Goal: Transaction & Acquisition: Book appointment/travel/reservation

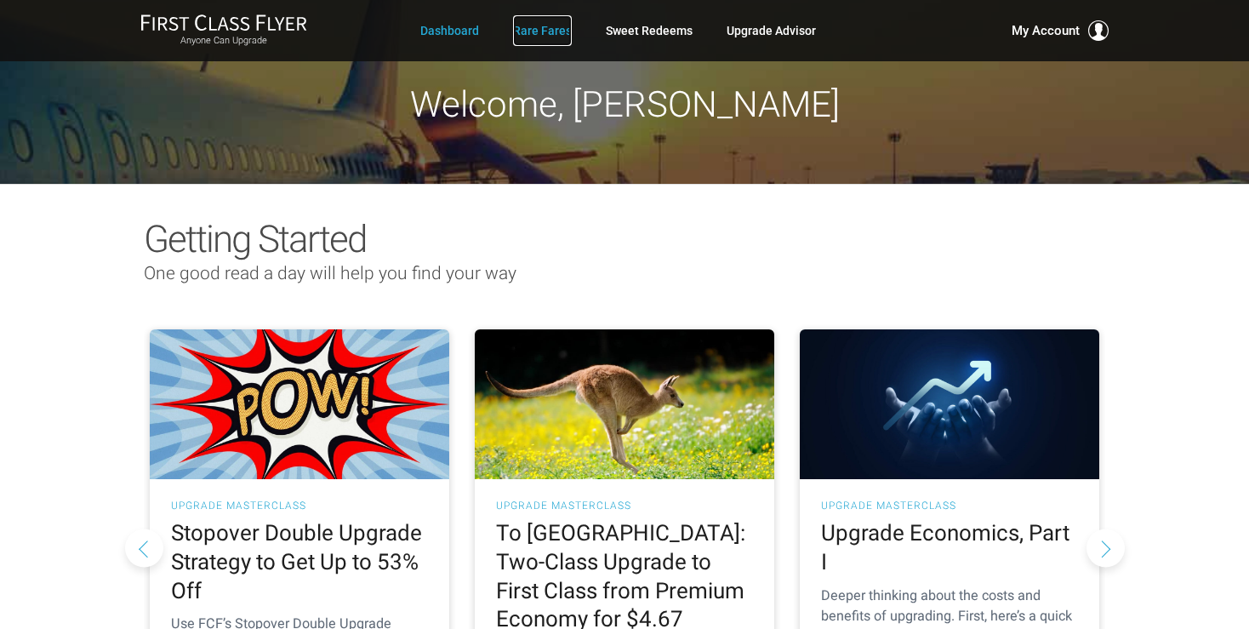
click at [533, 32] on link "Rare Fares" at bounding box center [542, 30] width 59 height 31
click at [556, 28] on link "Rare Fares" at bounding box center [542, 30] width 59 height 31
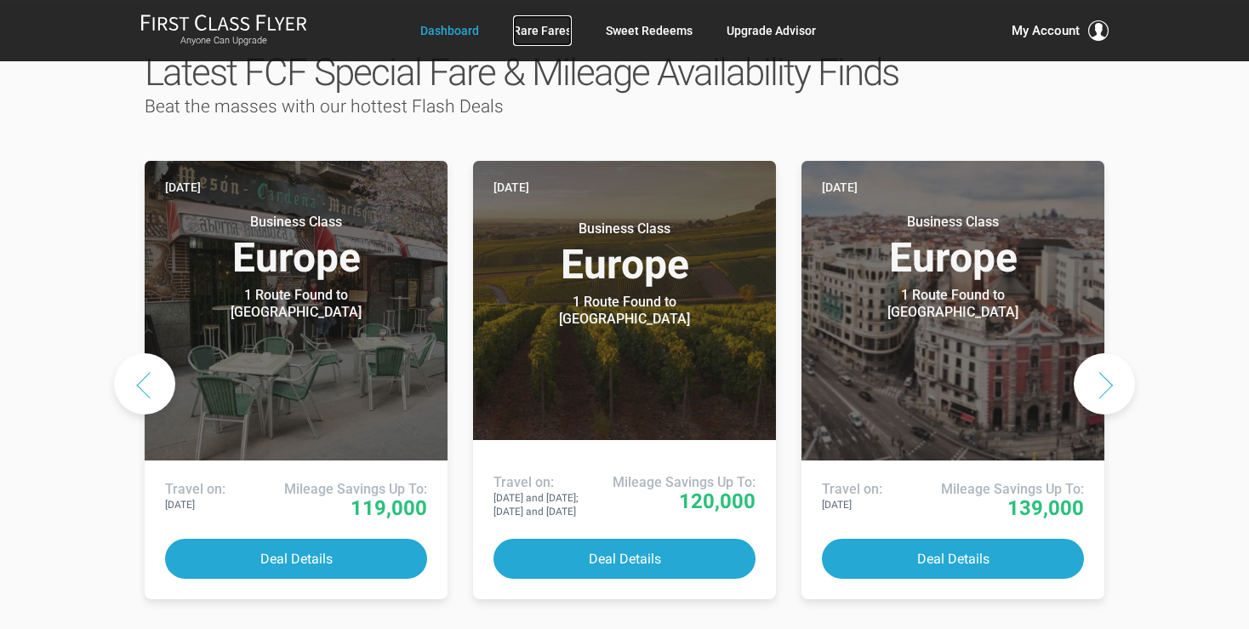
scroll to position [898, 0]
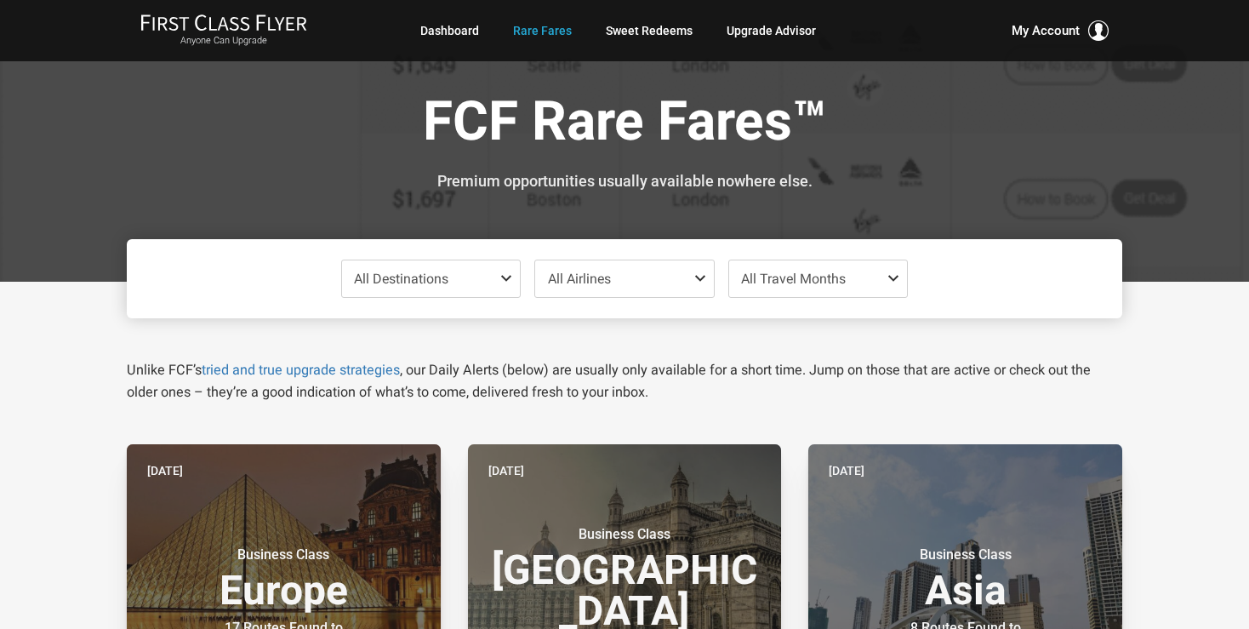
click at [507, 271] on span at bounding box center [509, 278] width 20 height 14
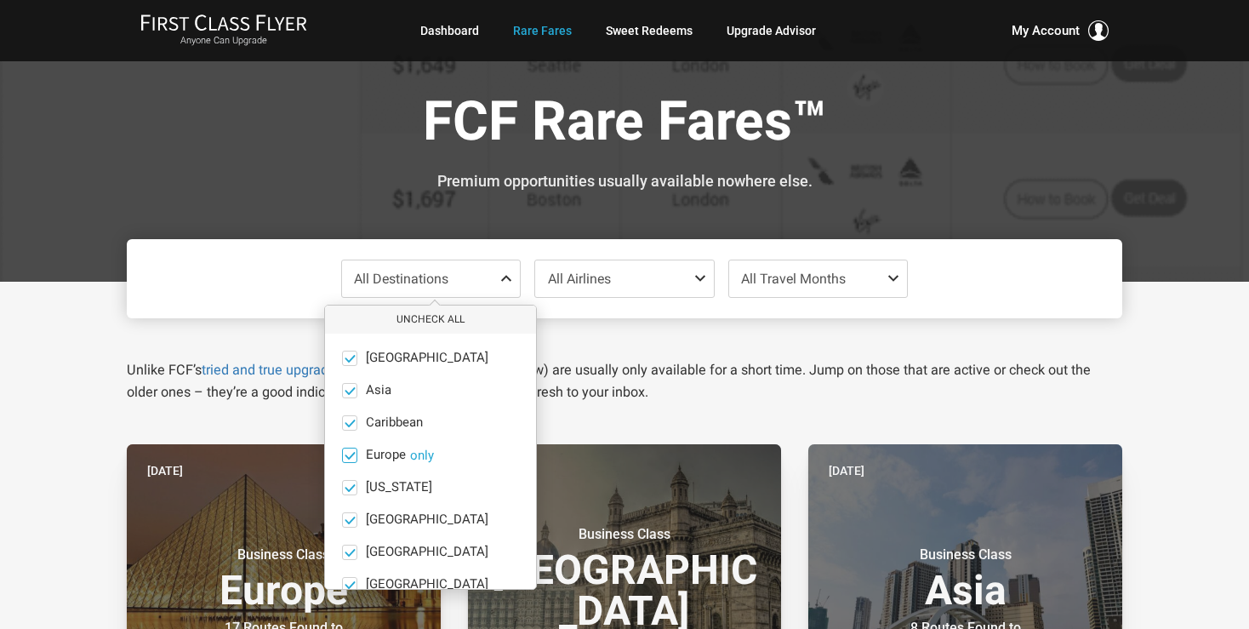
click at [433, 456] on button "only" at bounding box center [422, 454] width 24 height 15
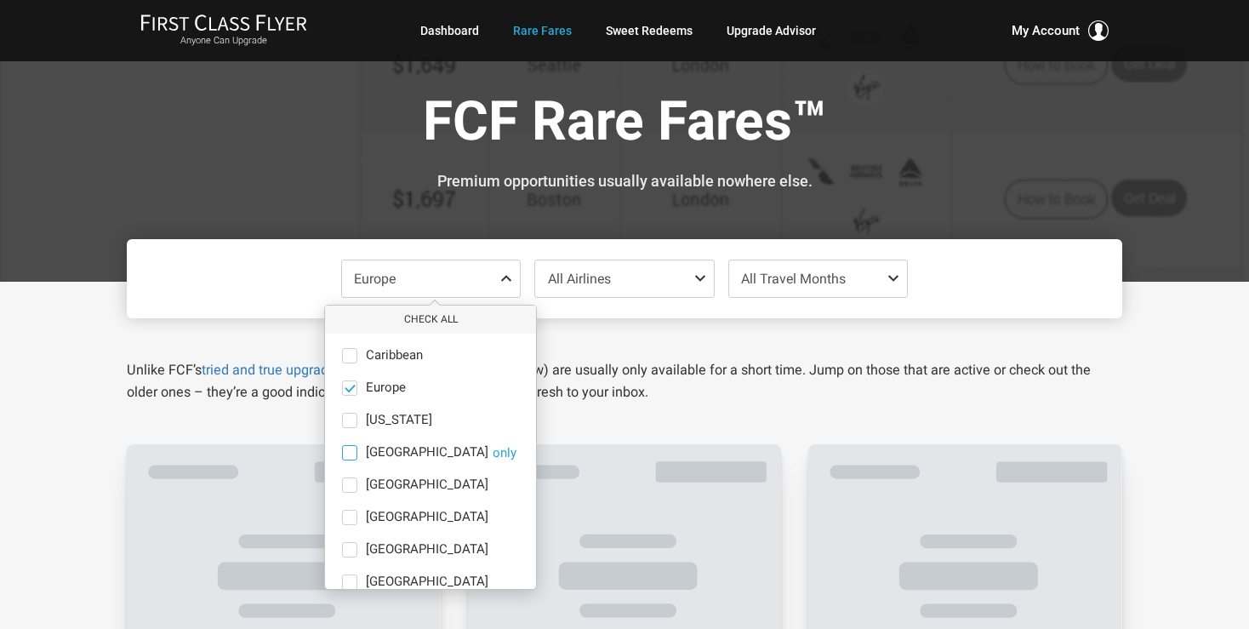
scroll to position [117, 0]
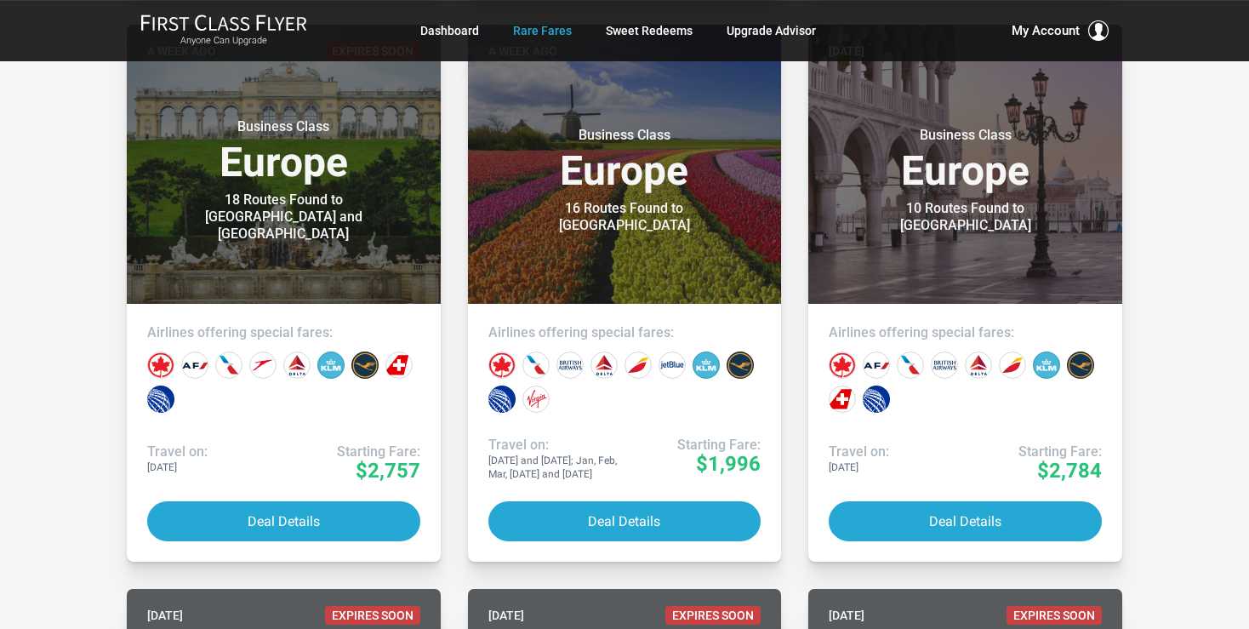
scroll to position [988, 0]
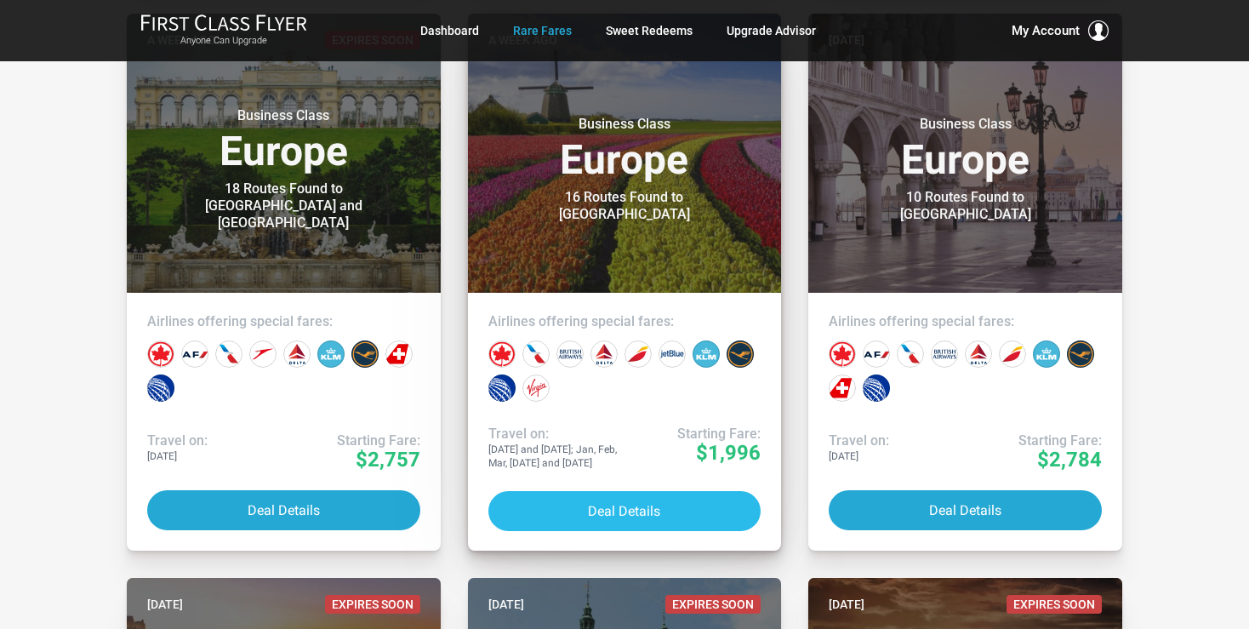
click at [623, 504] on button "Deal Details" at bounding box center [624, 511] width 273 height 40
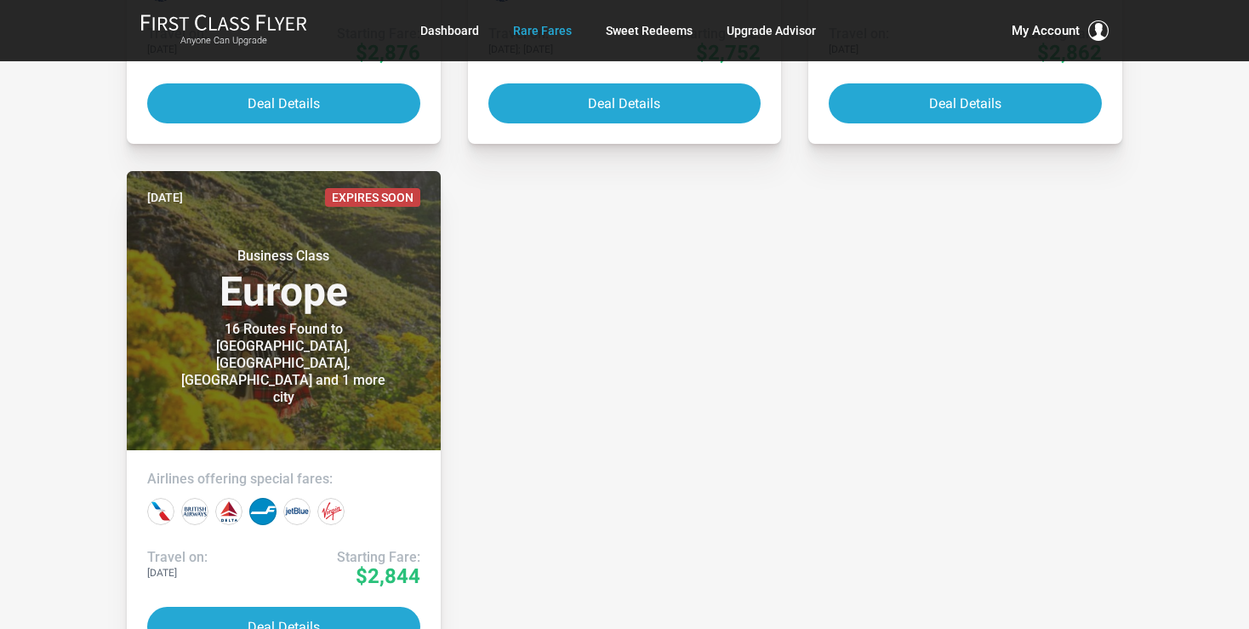
scroll to position [3772, 0]
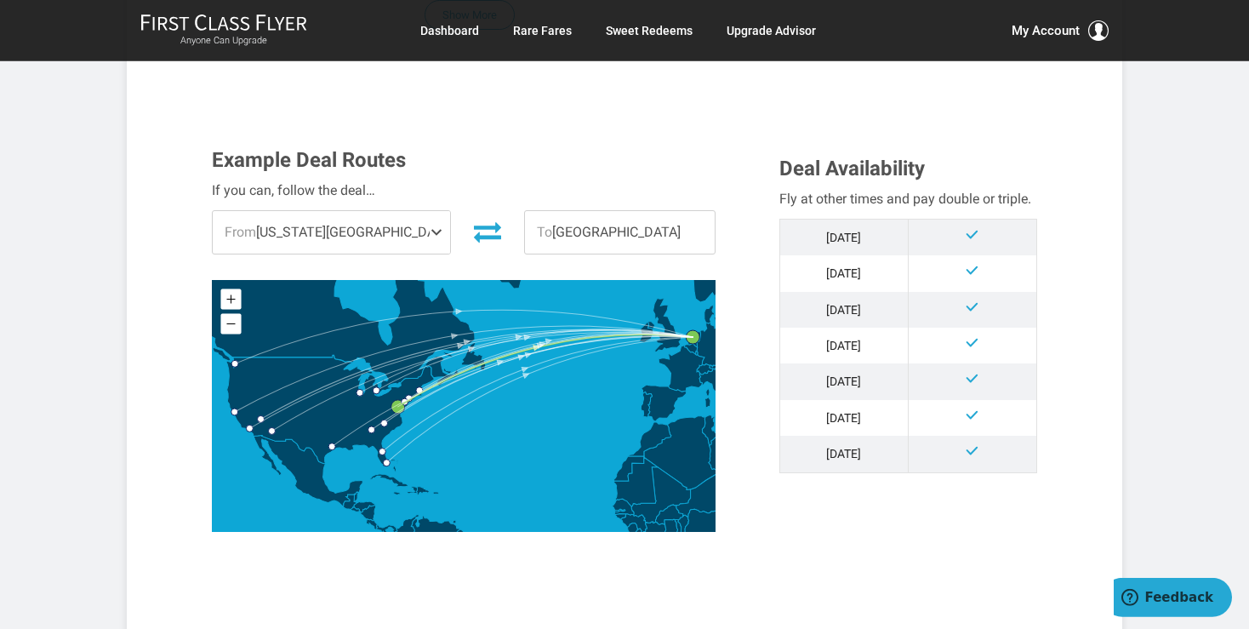
scroll to position [449, 0]
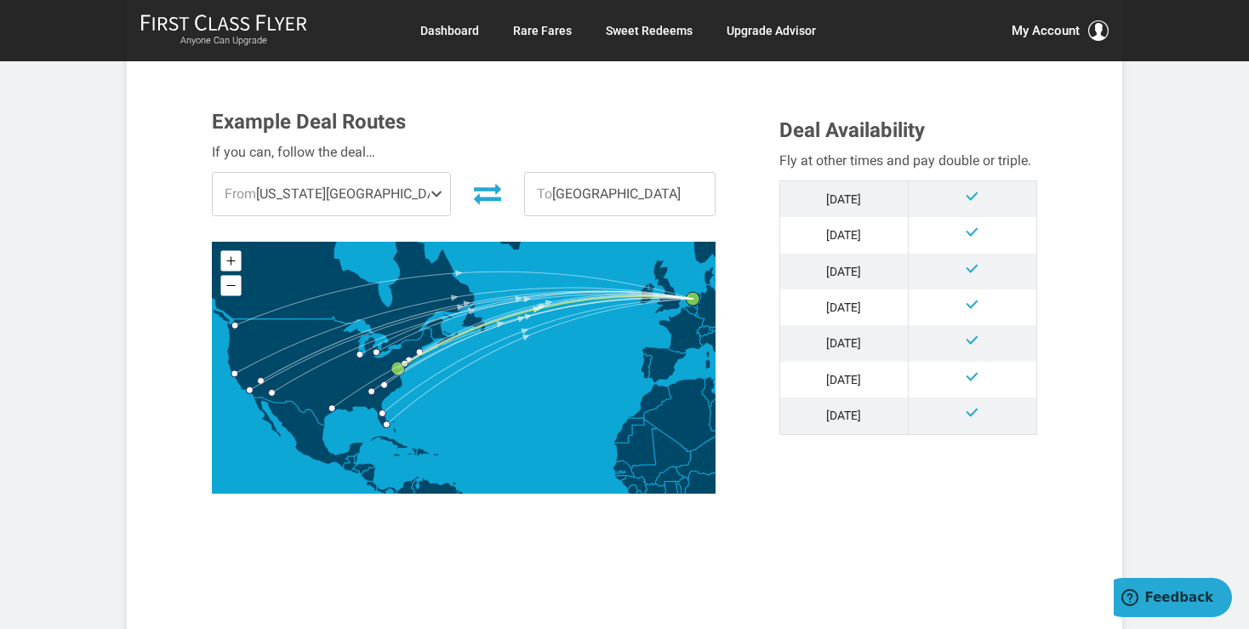
click at [430, 192] on span at bounding box center [440, 194] width 20 height 43
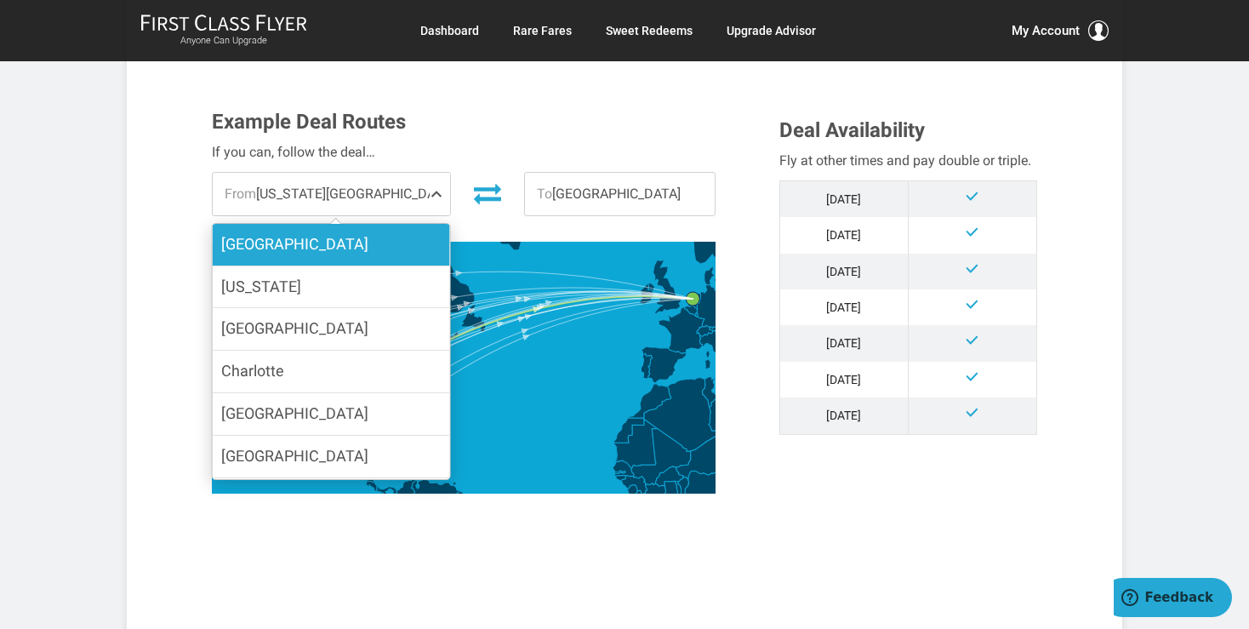
click at [284, 252] on label "[GEOGRAPHIC_DATA]" at bounding box center [331, 245] width 237 height 42
click at [0, 0] on input "[GEOGRAPHIC_DATA]" at bounding box center [0, 0] width 0 height 0
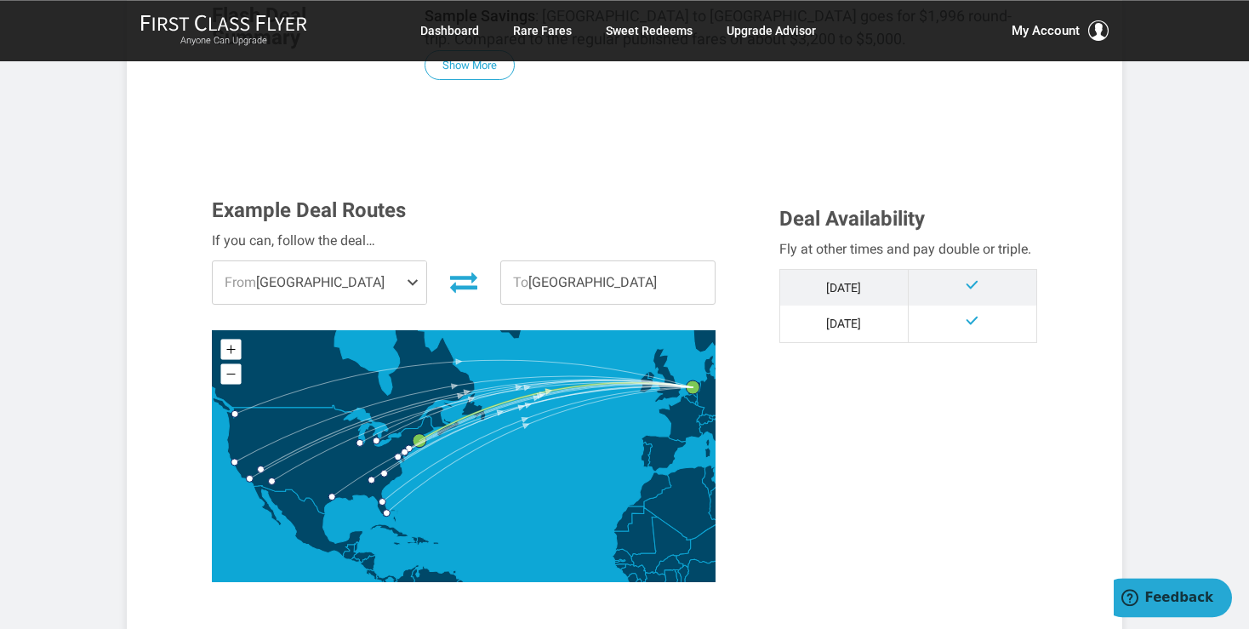
scroll to position [359, 0]
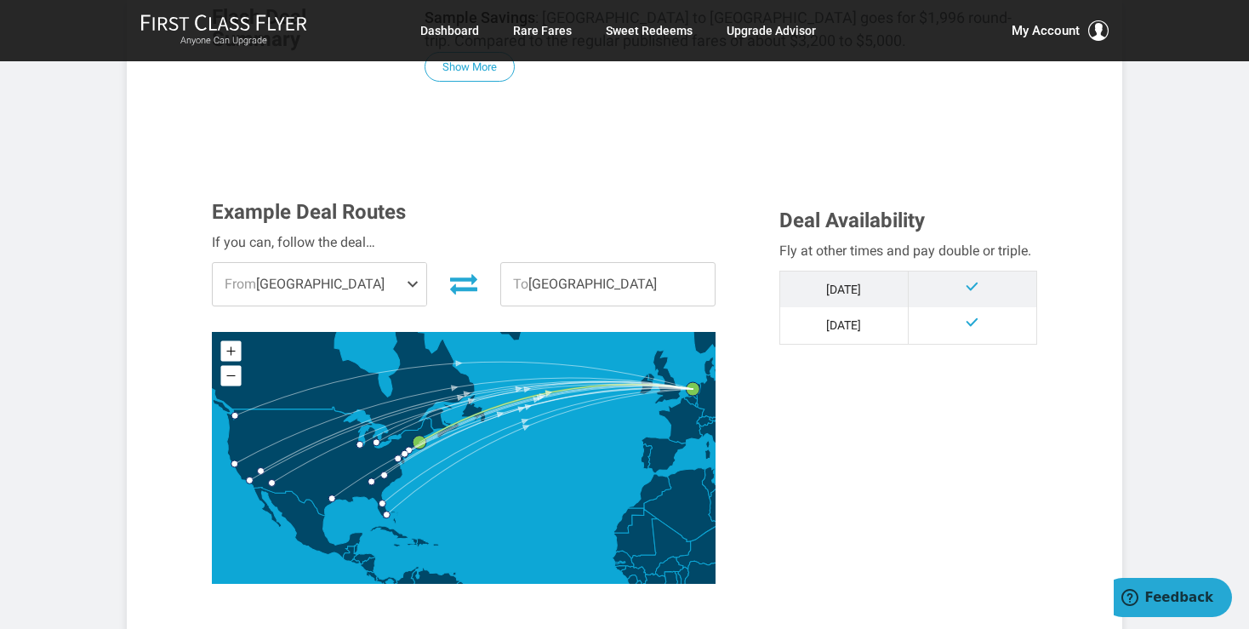
click at [411, 278] on span at bounding box center [416, 284] width 20 height 43
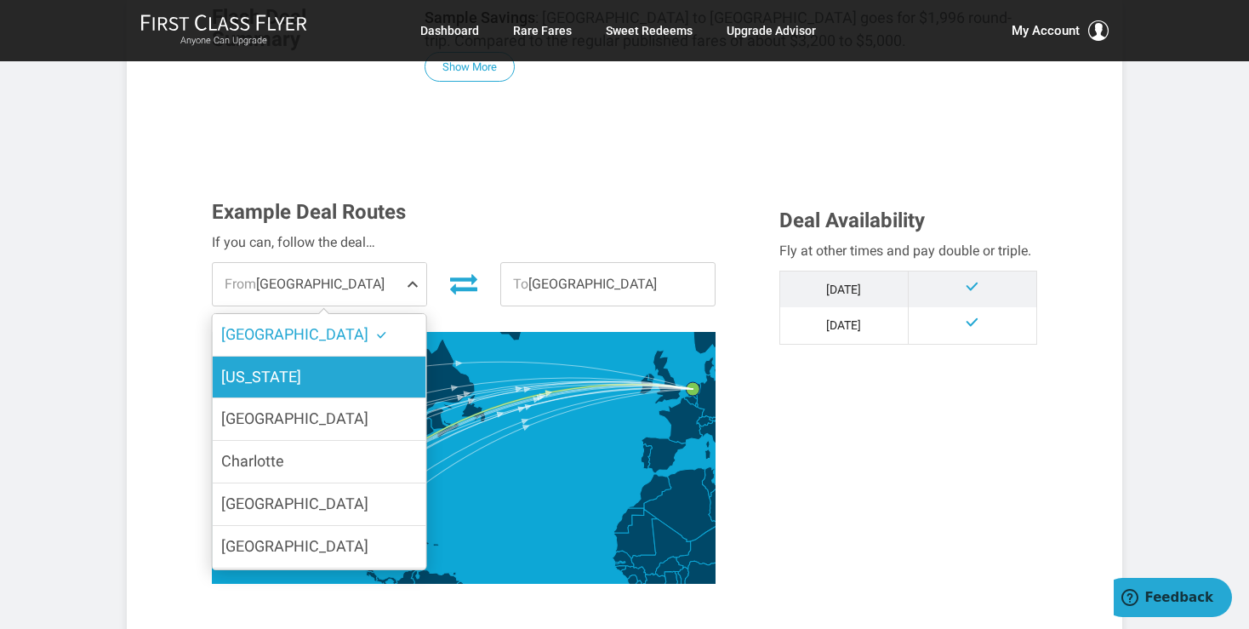
click at [258, 373] on span "[US_STATE]" at bounding box center [261, 376] width 80 height 18
click at [0, 0] on input "[US_STATE]" at bounding box center [0, 0] width 0 height 0
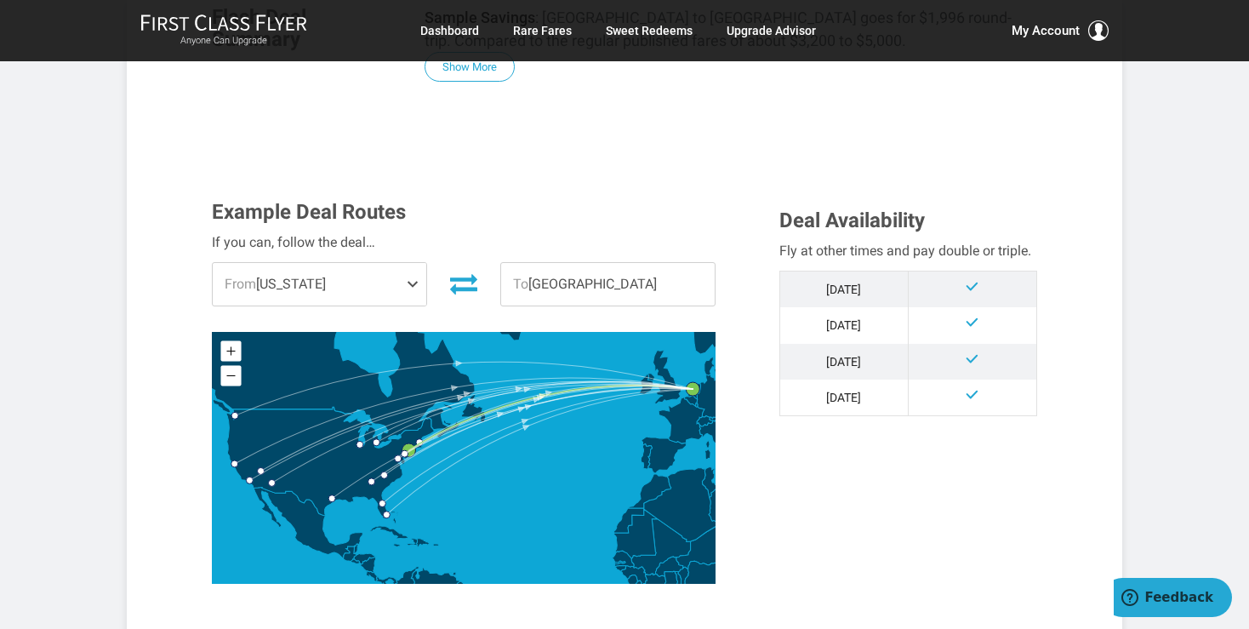
click at [409, 284] on span at bounding box center [416, 284] width 20 height 43
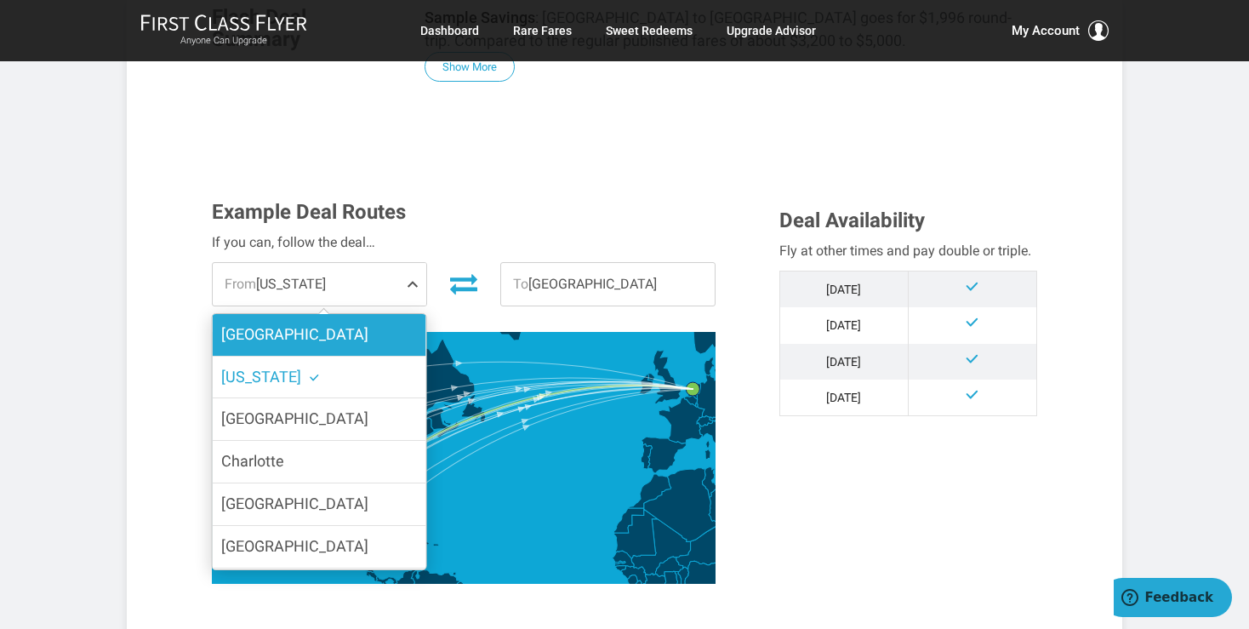
click at [270, 325] on label "[GEOGRAPHIC_DATA]" at bounding box center [319, 335] width 213 height 42
click at [0, 0] on input "[GEOGRAPHIC_DATA]" at bounding box center [0, 0] width 0 height 0
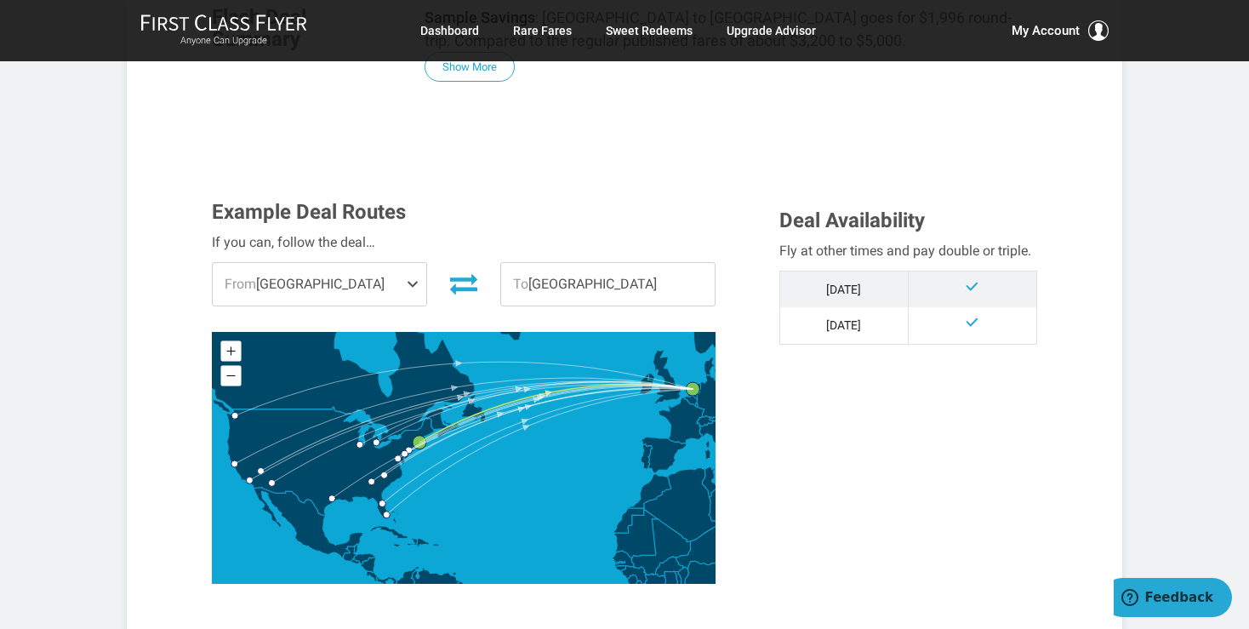
click at [413, 284] on span at bounding box center [416, 284] width 20 height 43
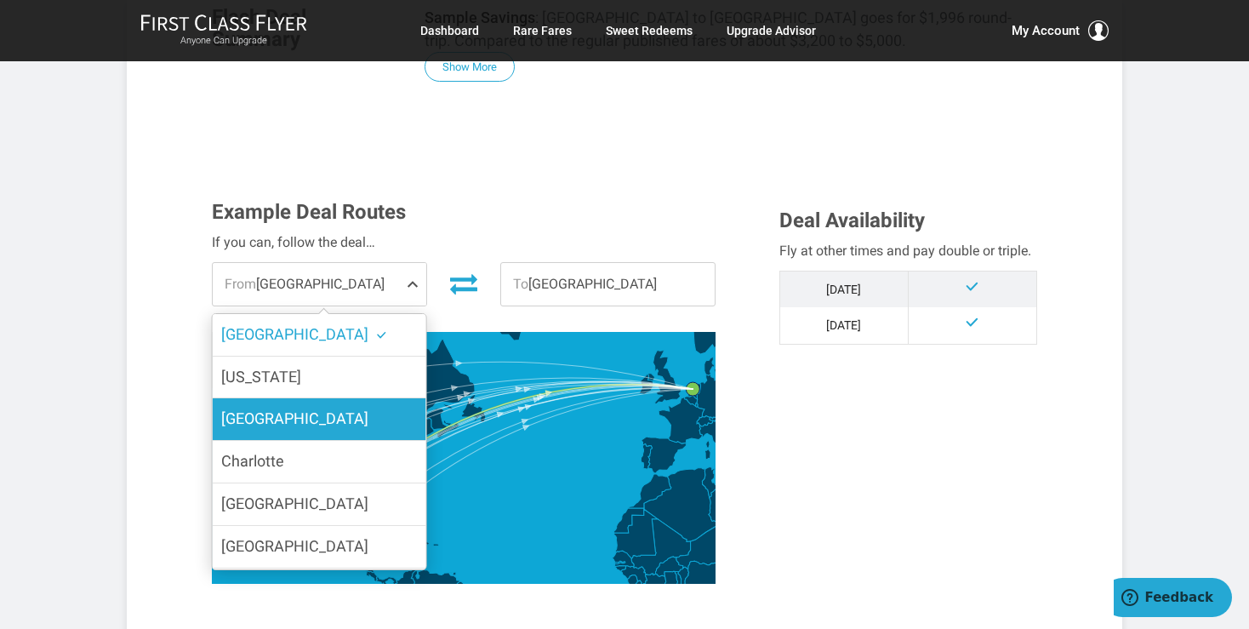
click at [281, 418] on span "[GEOGRAPHIC_DATA]" at bounding box center [294, 418] width 147 height 18
click at [0, 0] on input "[GEOGRAPHIC_DATA]" at bounding box center [0, 0] width 0 height 0
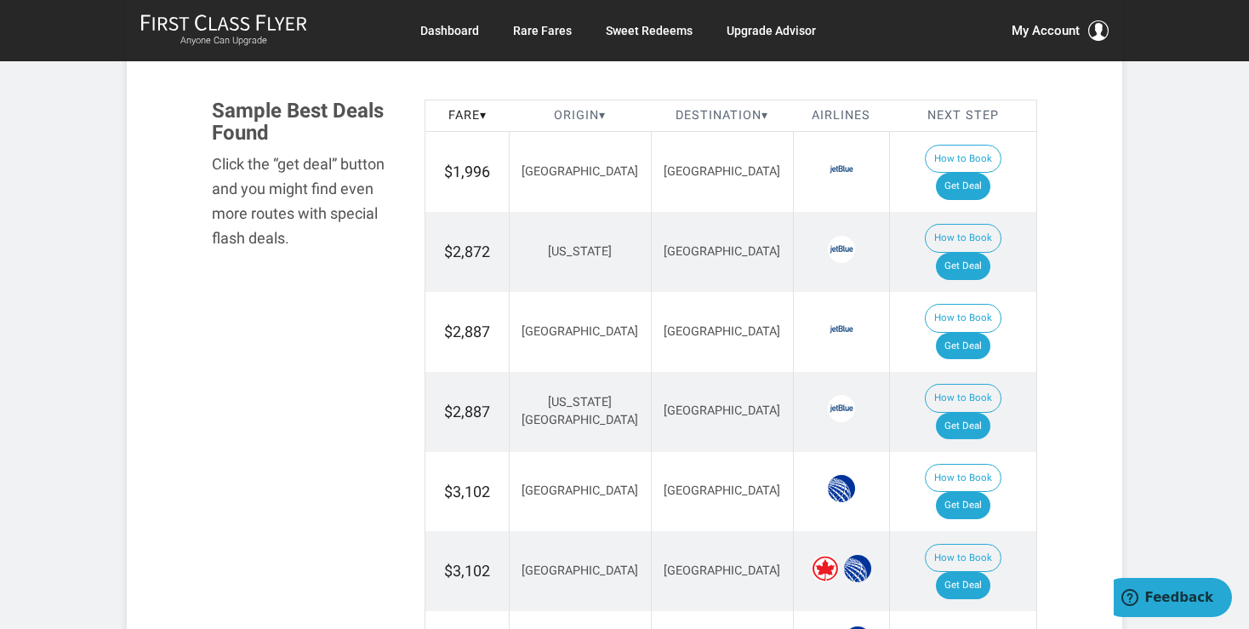
scroll to position [449, 0]
